Goal: Download file/media

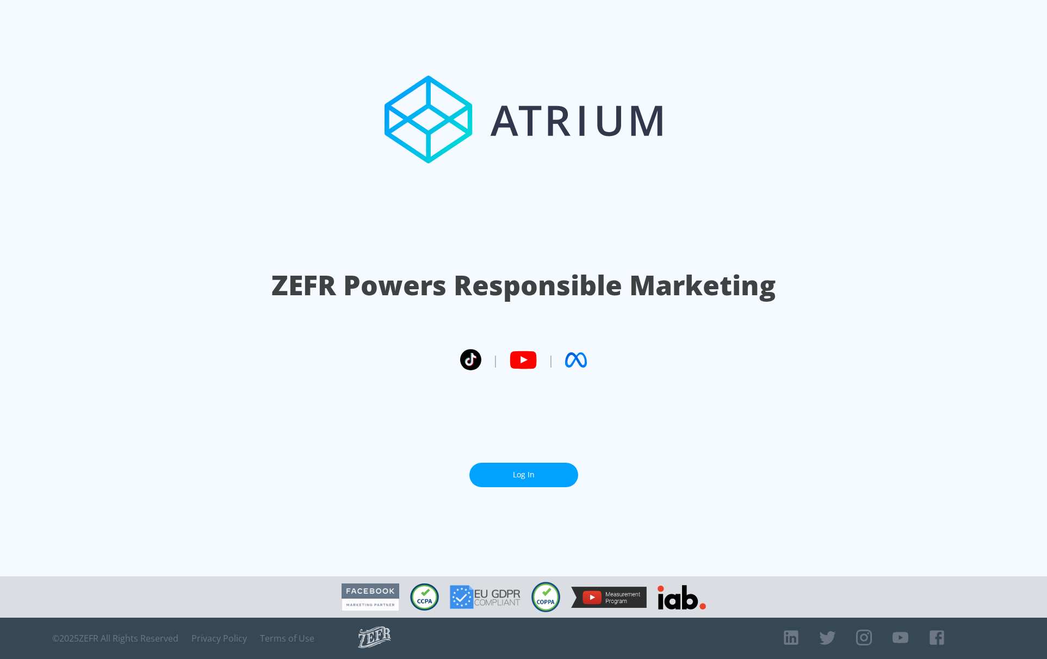
click at [513, 469] on link "Log In" at bounding box center [523, 475] width 109 height 24
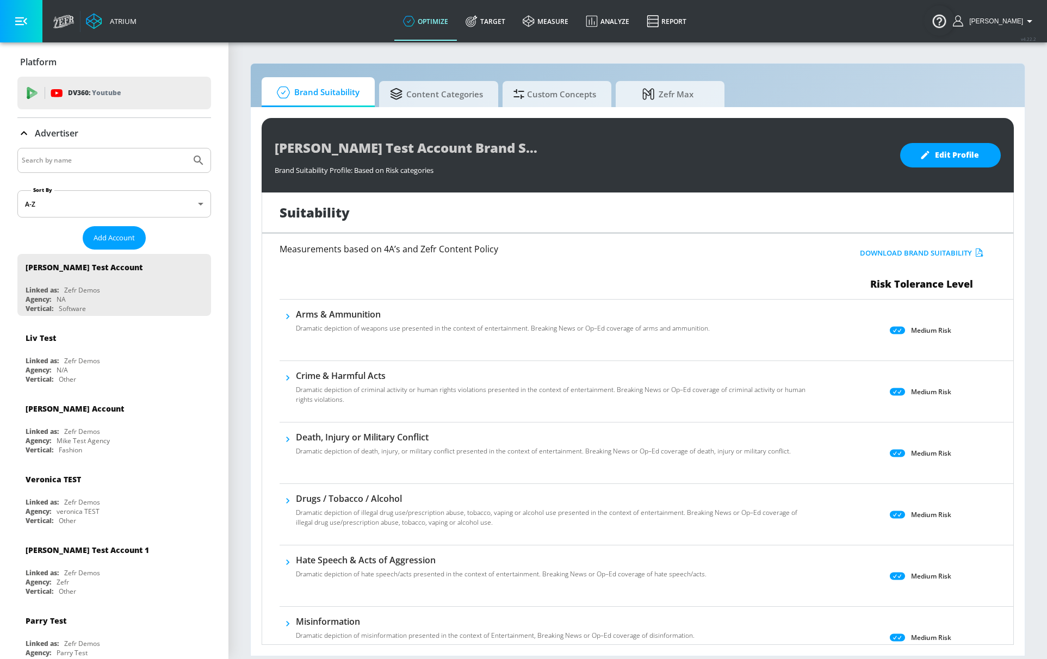
click at [947, 256] on button "Download Brand Suitability" at bounding box center [921, 253] width 129 height 17
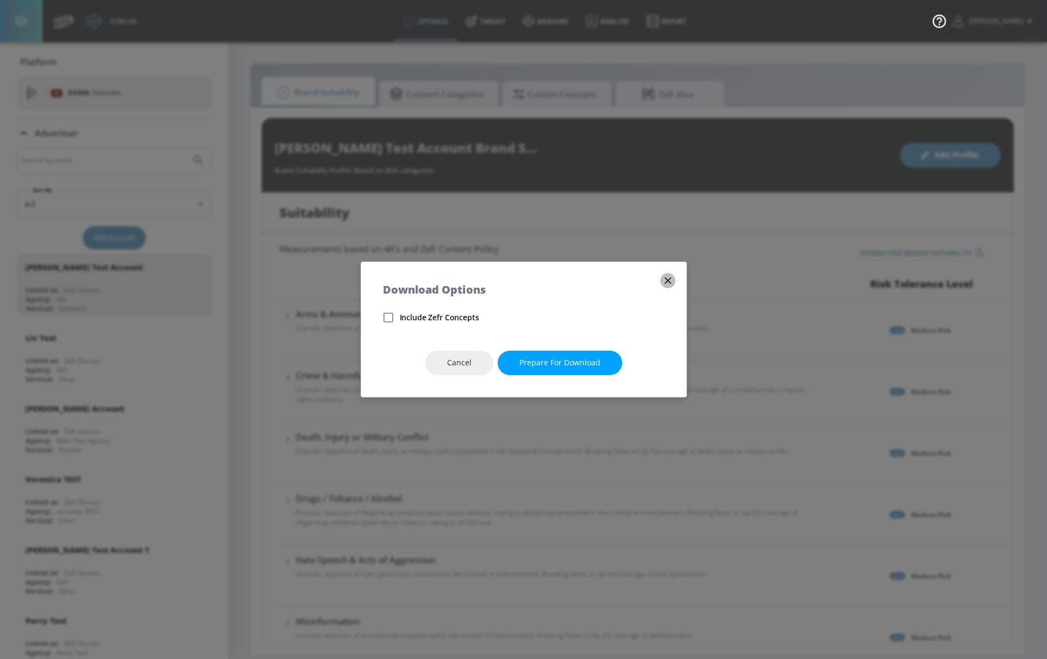
click at [673, 277] on icon "button" at bounding box center [668, 281] width 12 height 12
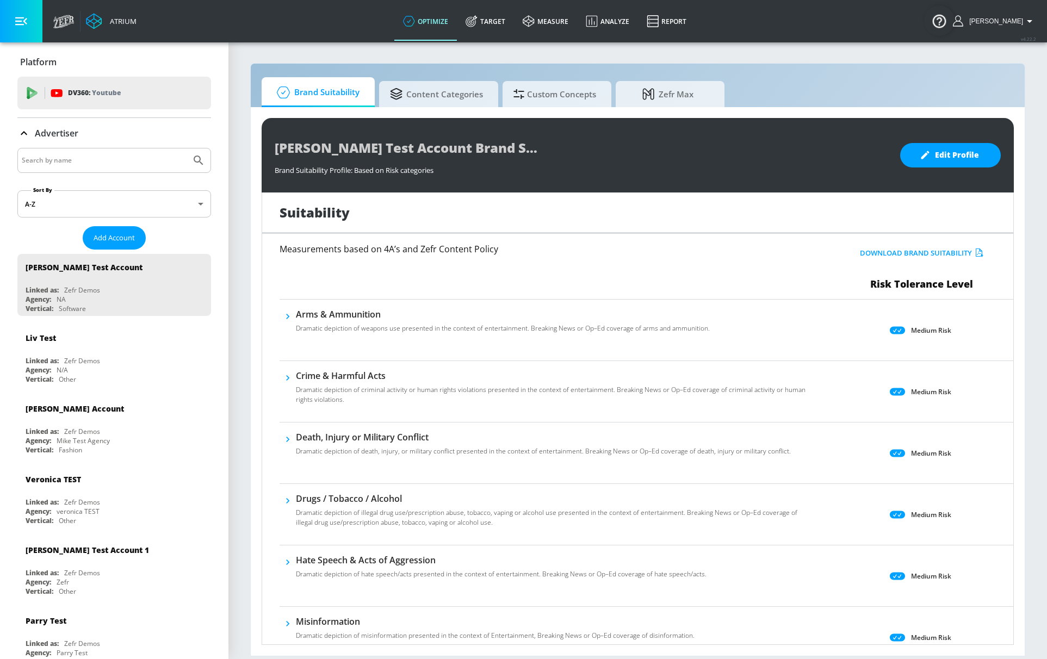
click at [123, 17] on div "Atrium" at bounding box center [120, 21] width 31 height 10
click at [534, 20] on icon at bounding box center [527, 20] width 11 height 11
